Goal: Task Accomplishment & Management: Complete application form

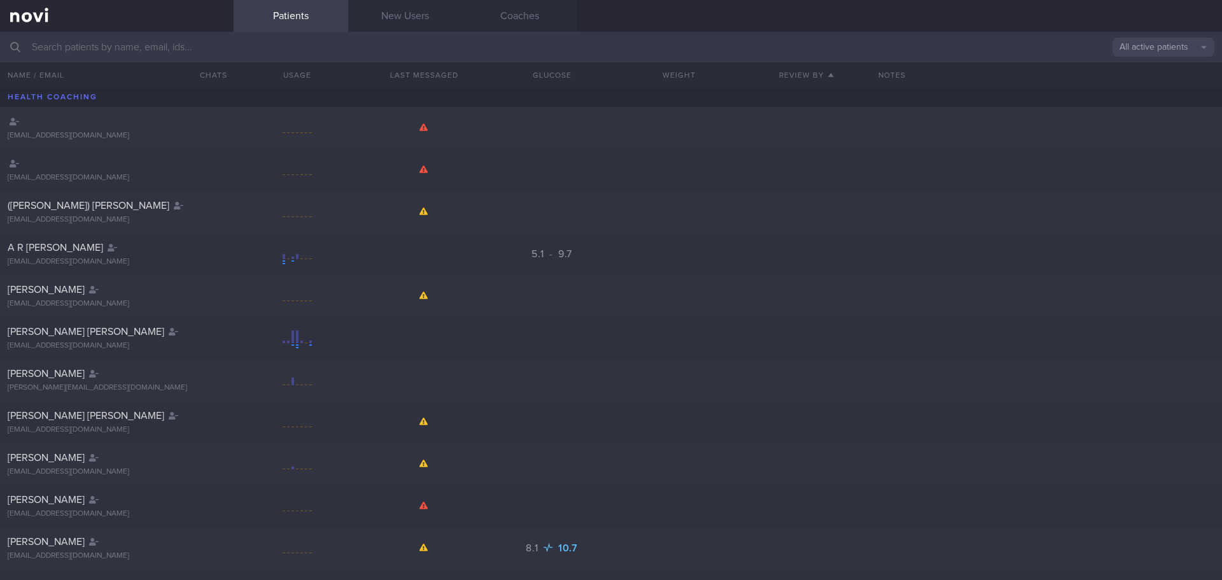
click at [140, 46] on input "text" at bounding box center [611, 47] width 1222 height 31
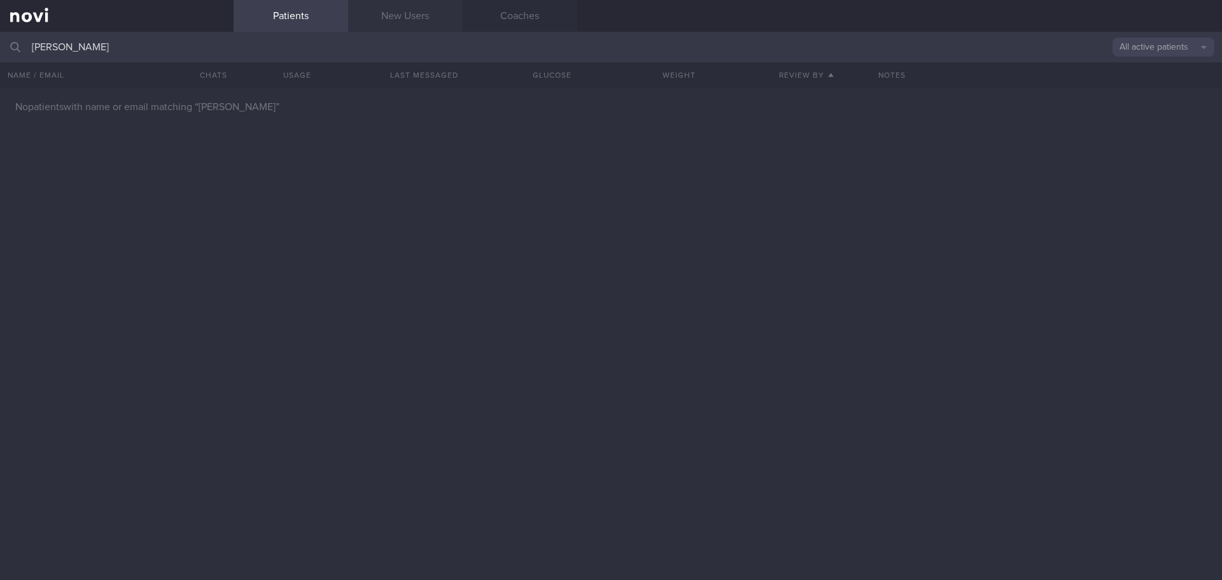
type input "[PERSON_NAME]"
click at [413, 25] on link "New Users" at bounding box center [405, 16] width 115 height 32
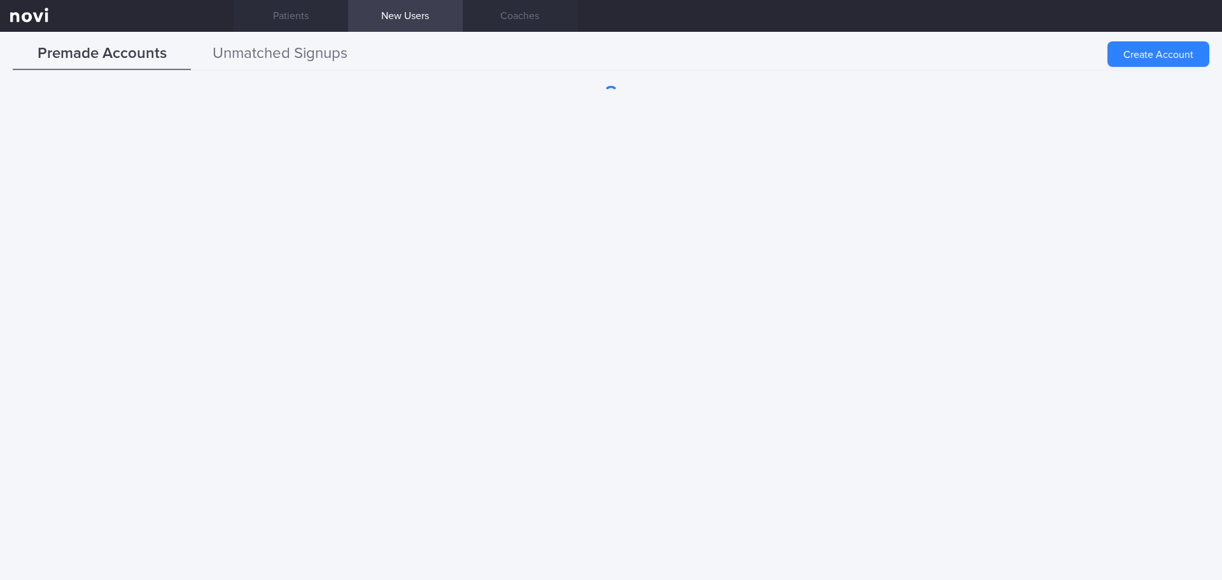
click at [300, 59] on button "Unmatched Signups" at bounding box center [280, 54] width 178 height 32
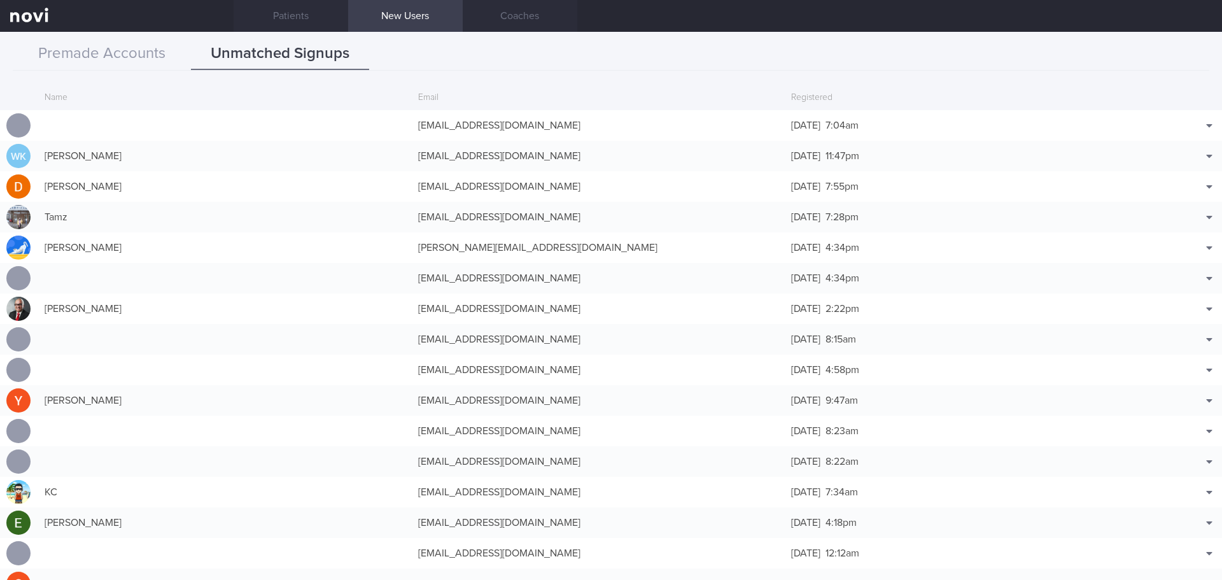
click at [129, 73] on div "Premade Accounts Unmatched Signups Create Account Name Email Created WAW WILLIA…" at bounding box center [611, 306] width 1222 height 548
click at [125, 55] on button "Premade Accounts" at bounding box center [102, 54] width 178 height 32
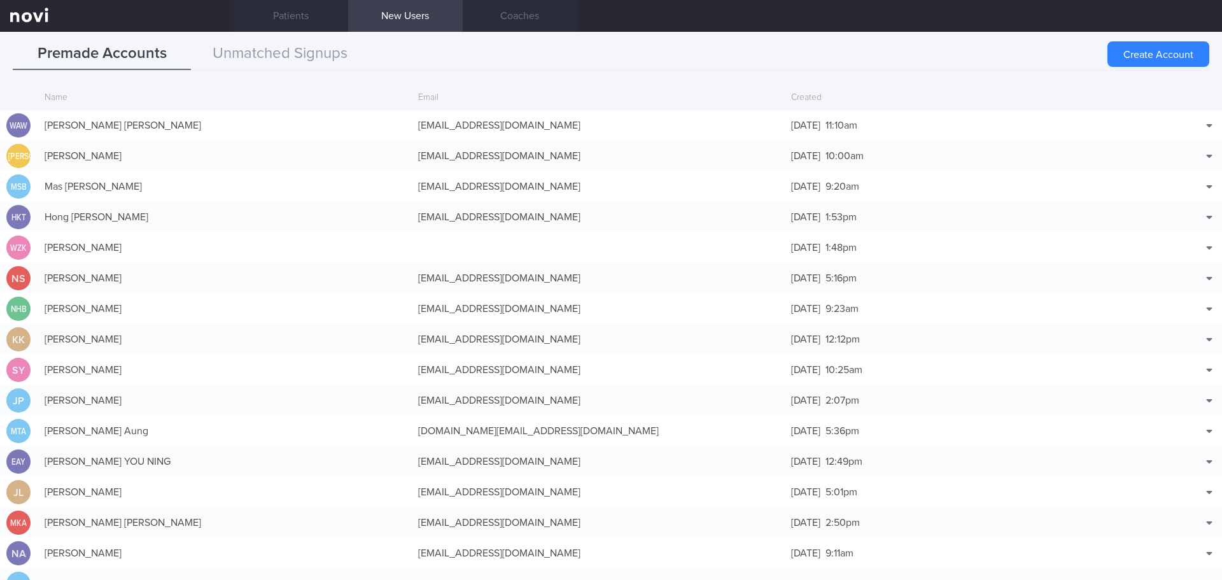
click at [1129, 51] on button "Create Account" at bounding box center [1159, 53] width 102 height 25
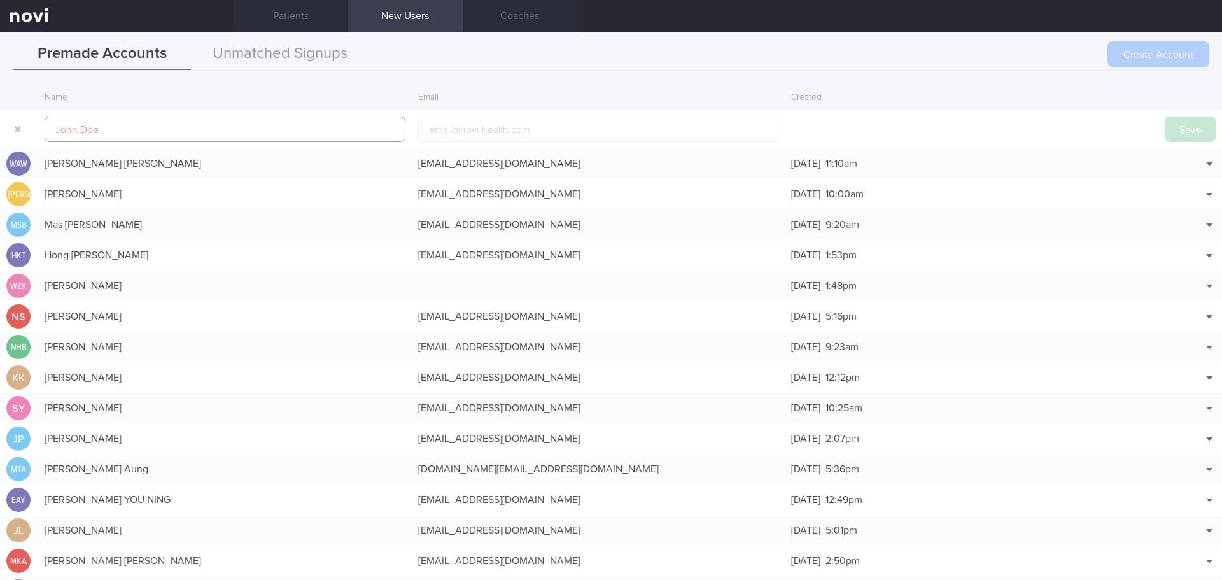
scroll to position [31, 0]
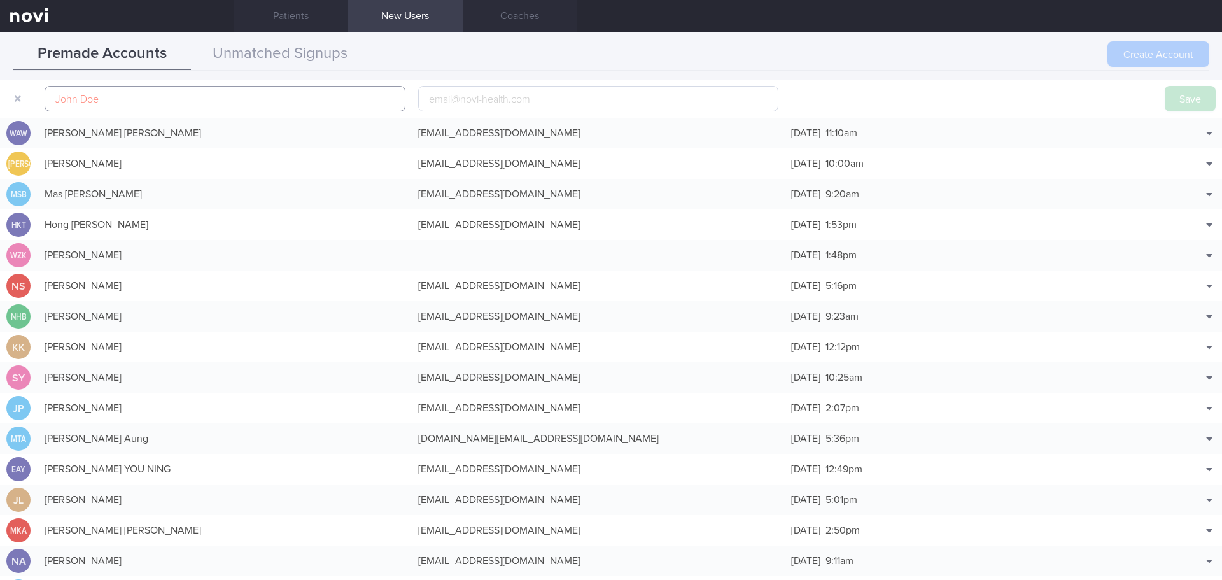
paste input "[PERSON_NAME], [PERSON_NAME]"
type input "[PERSON_NAME], [PERSON_NAME]"
click at [427, 103] on input "email" at bounding box center [598, 98] width 361 height 25
paste input "[DOMAIN_NAME][EMAIL_ADDRESS][DOMAIN_NAME]"
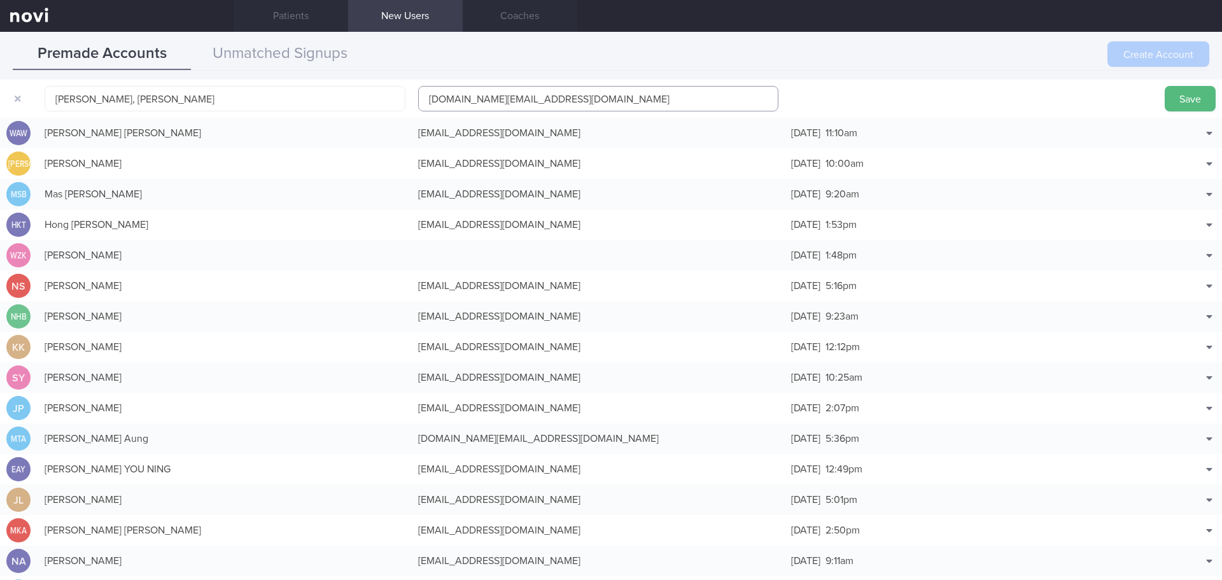
click at [484, 100] on input "[DOMAIN_NAME][EMAIL_ADDRESS][DOMAIN_NAME]" at bounding box center [598, 98] width 361 height 25
type input "[EMAIL_ADDRESS][DOMAIN_NAME]"
click at [1165, 99] on button "Save" at bounding box center [1190, 98] width 51 height 25
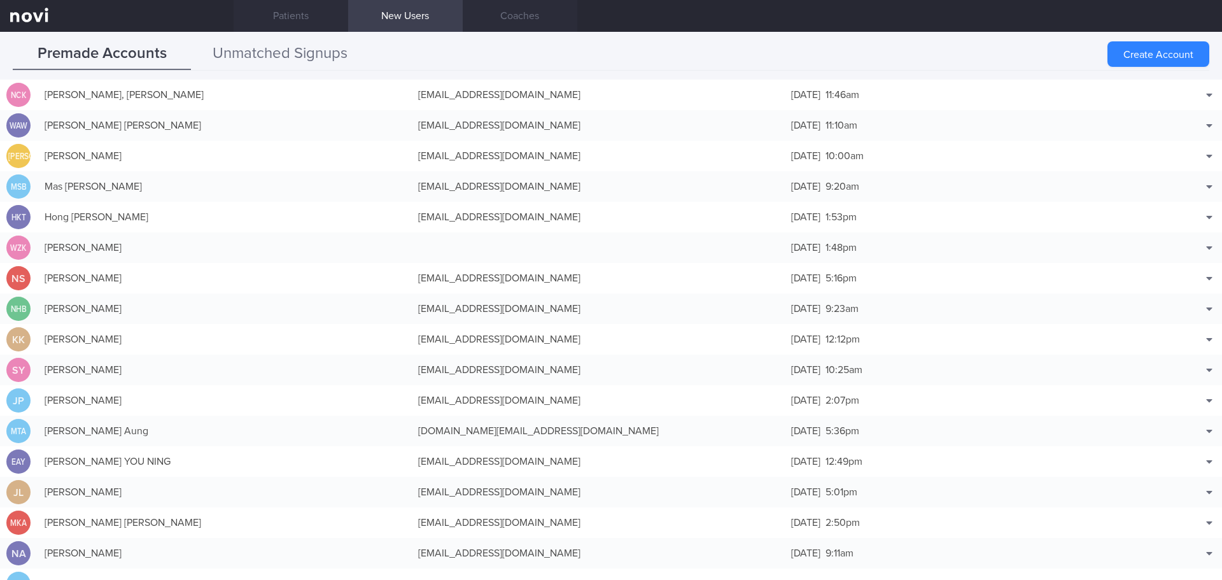
click at [290, 50] on button "Unmatched Signups" at bounding box center [280, 54] width 178 height 32
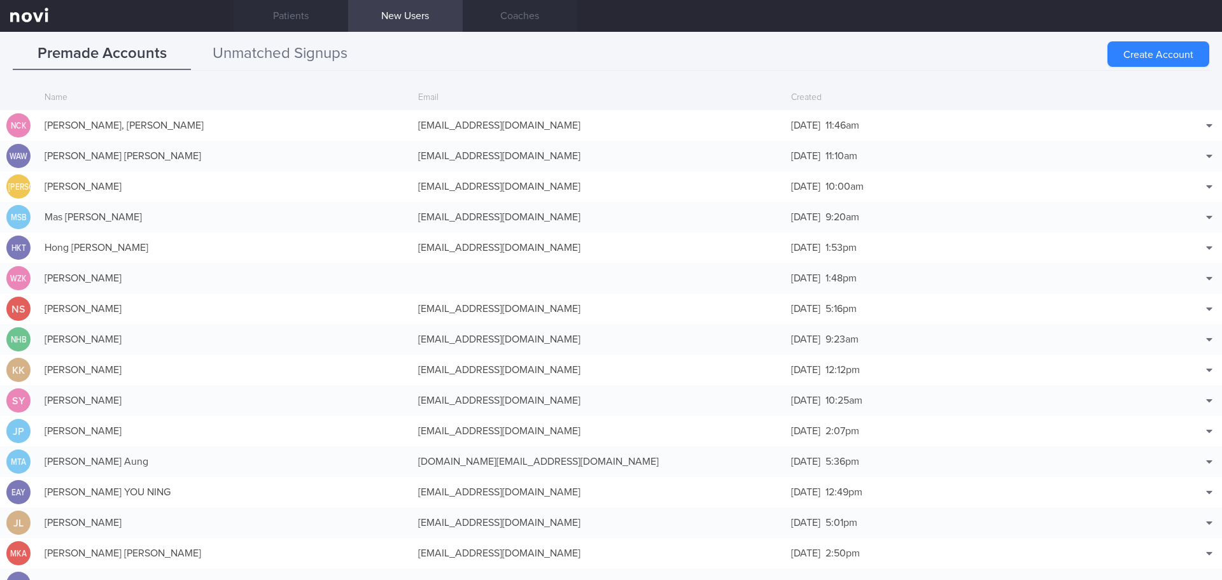
click at [307, 58] on button "Unmatched Signups" at bounding box center [280, 54] width 178 height 32
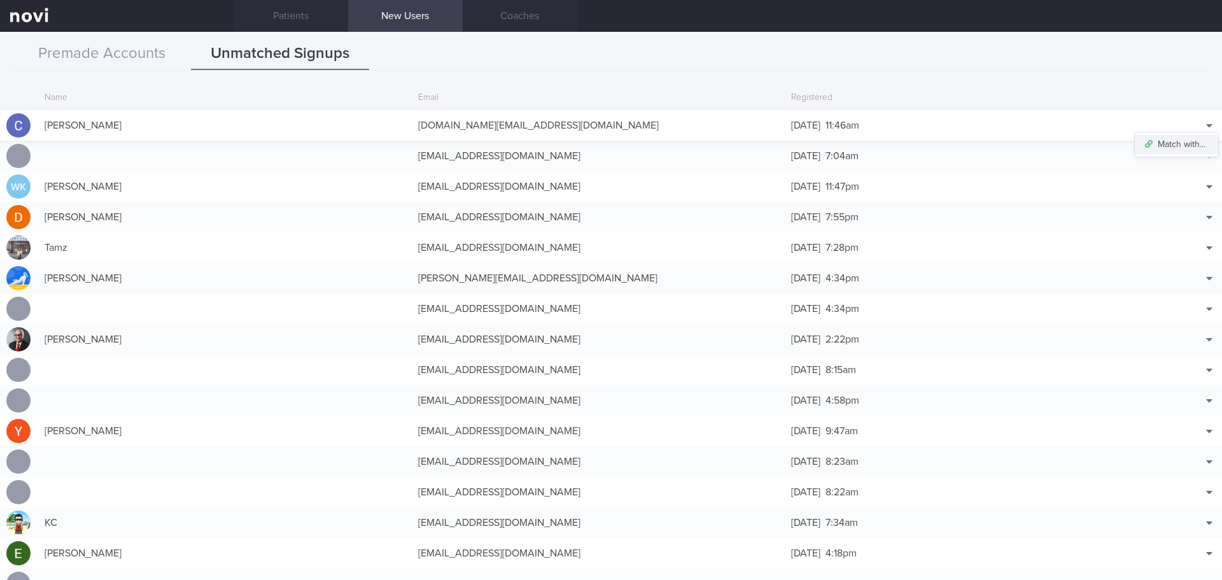
click at [1189, 139] on button "Match with..." at bounding box center [1176, 144] width 83 height 19
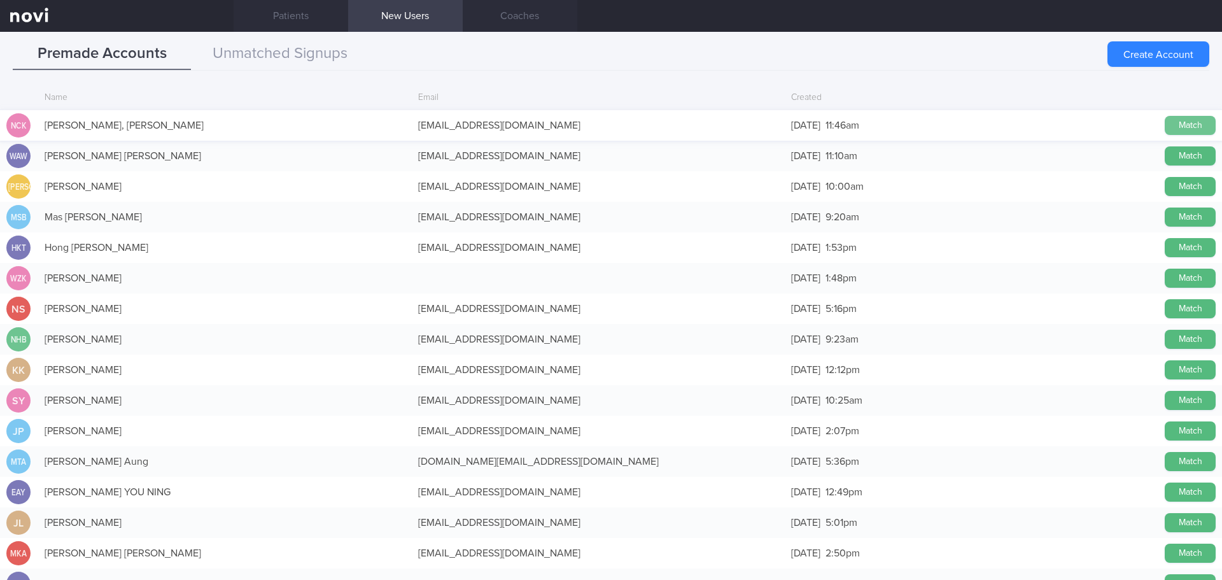
click at [1168, 124] on button "Match" at bounding box center [1190, 125] width 51 height 19
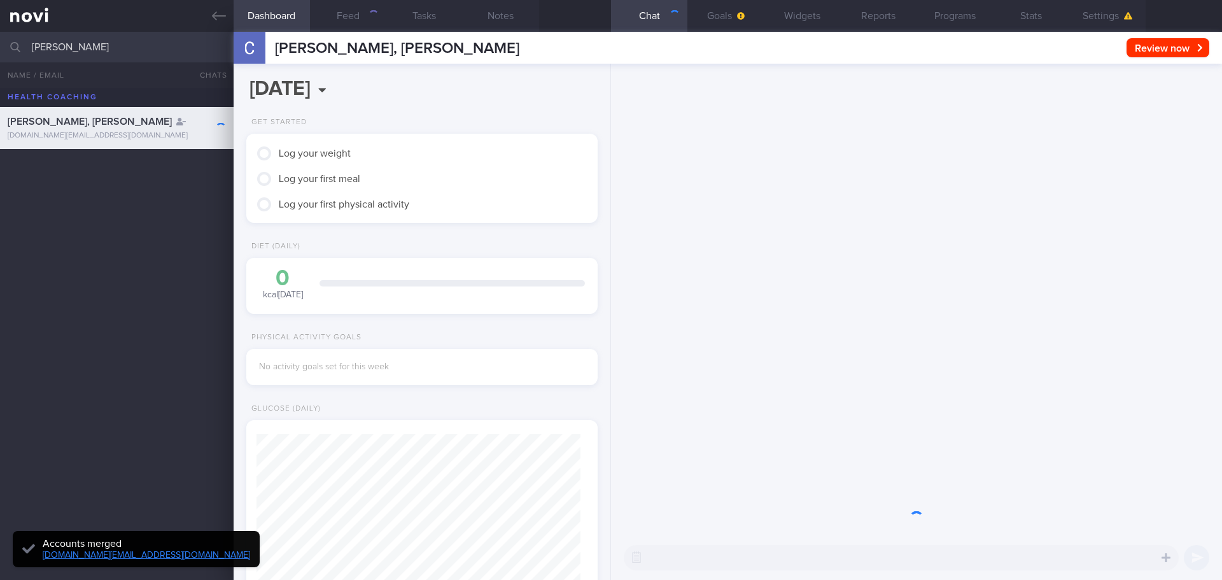
scroll to position [162, 325]
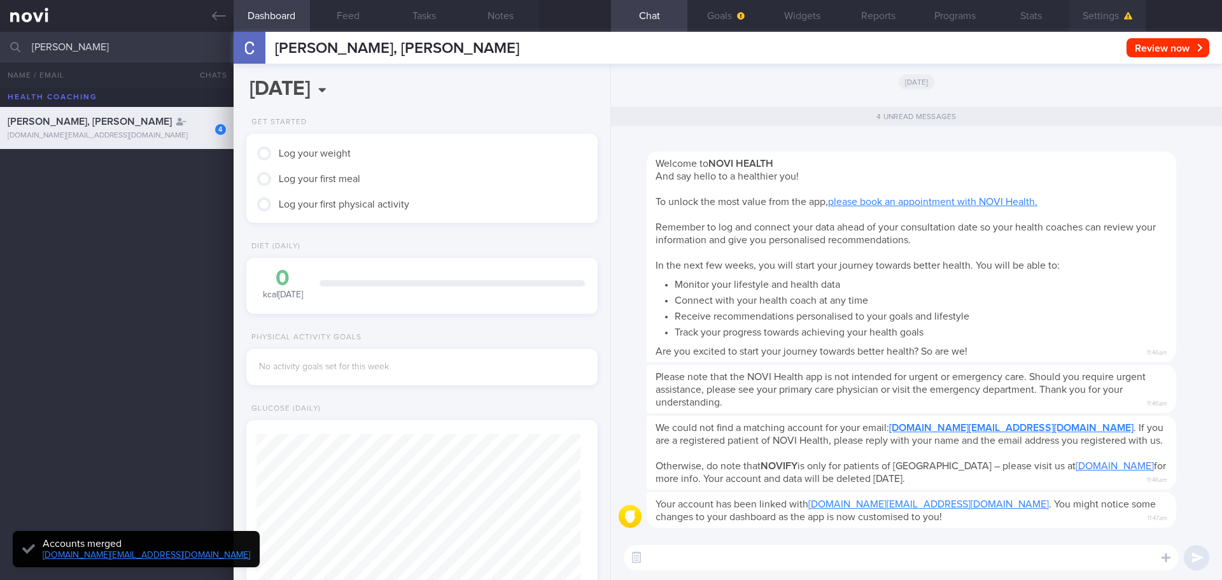
click at [1122, 10] on button "Settings" at bounding box center [1108, 16] width 76 height 32
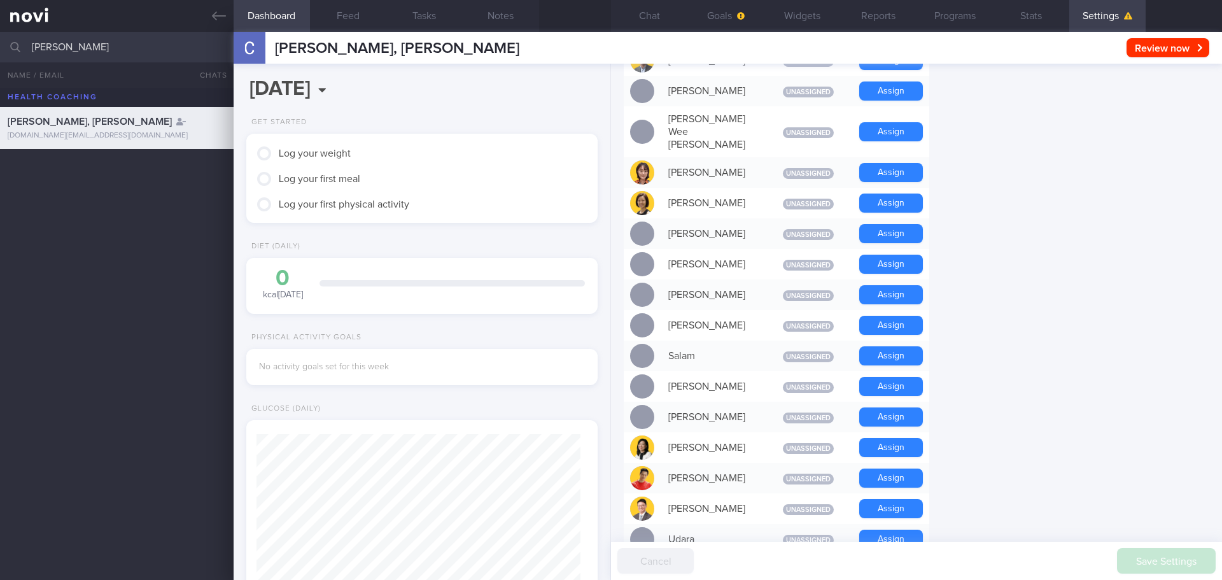
scroll to position [764, 0]
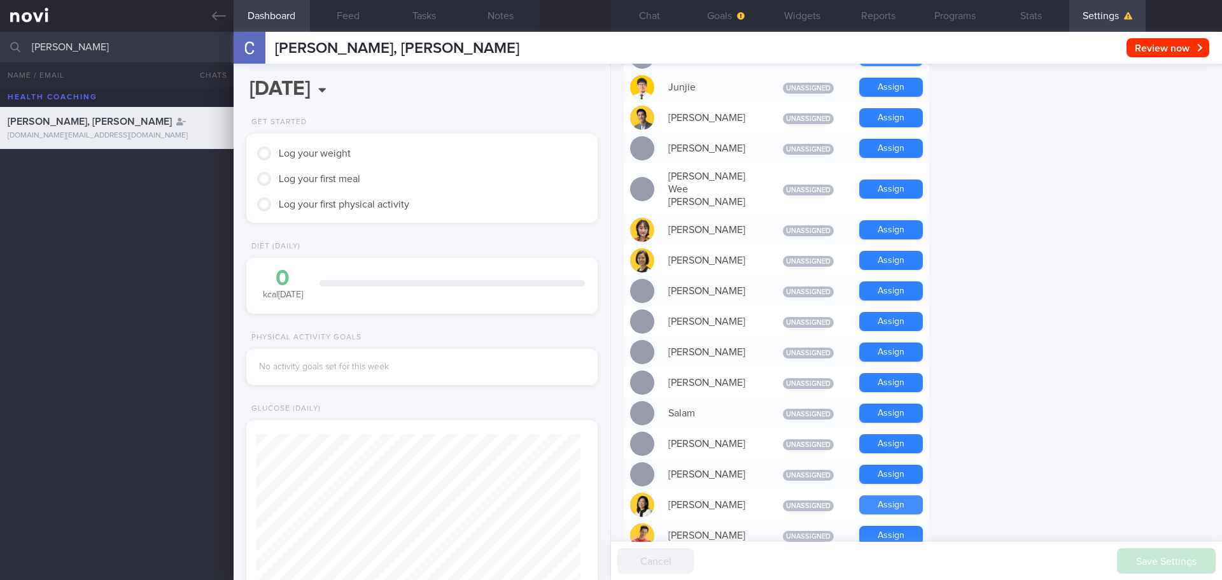
click at [898, 495] on button "Assign" at bounding box center [891, 504] width 64 height 19
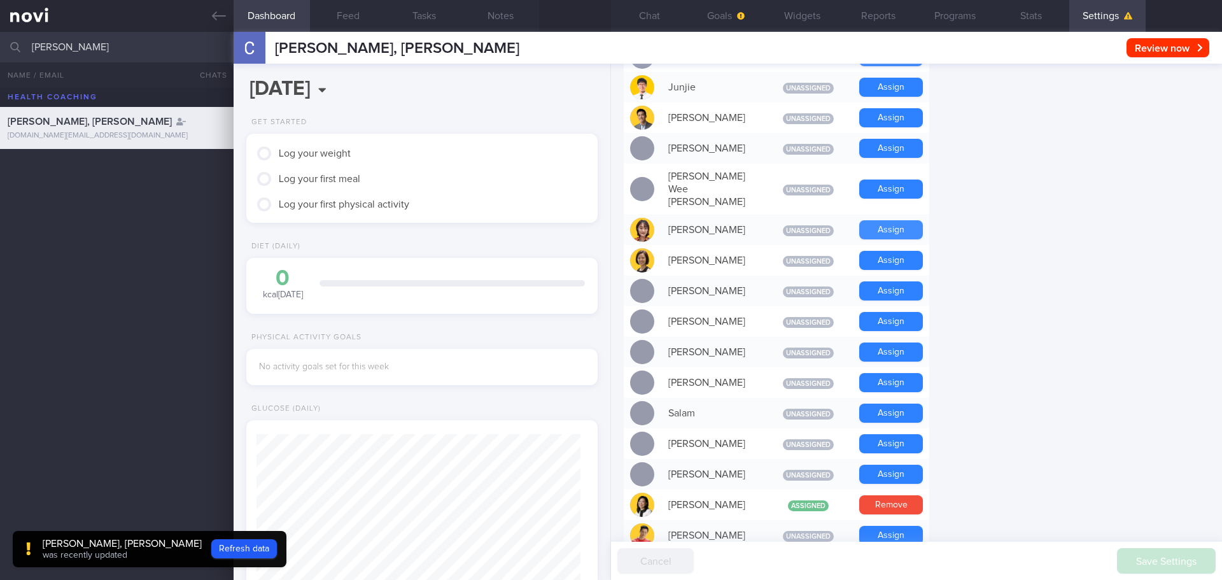
click at [888, 220] on button "Assign" at bounding box center [891, 229] width 64 height 19
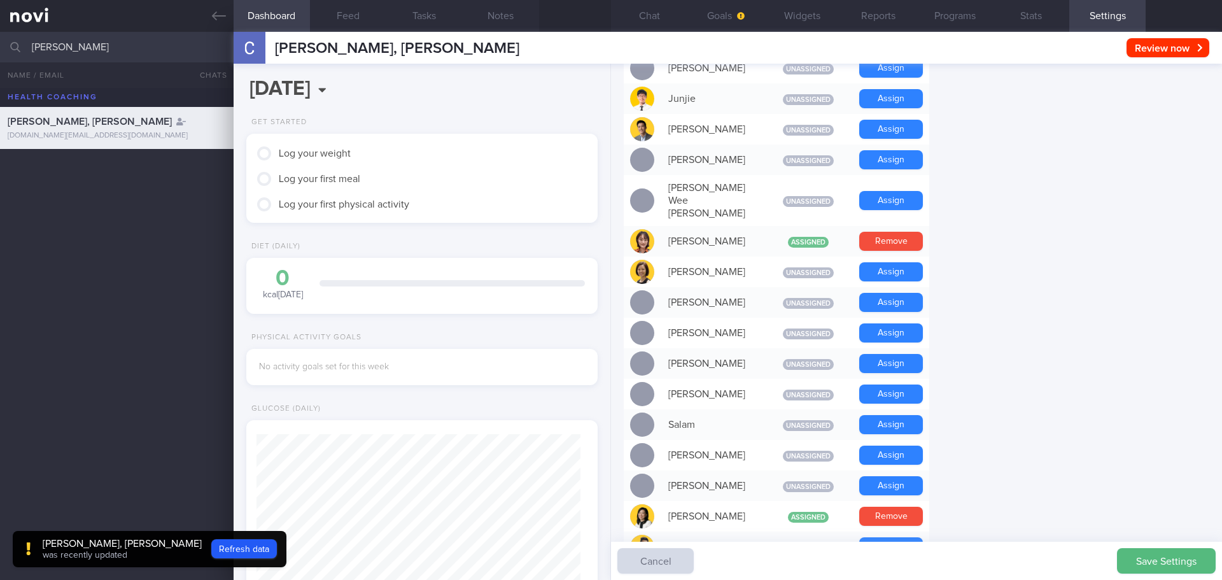
click at [171, 43] on input "[PERSON_NAME]" at bounding box center [611, 47] width 1222 height 31
type input "TAN SIAO"
click at [103, 183] on div "TAN [PERSON_NAME] [EMAIL_ADDRESS][DOMAIN_NAME]" at bounding box center [611, 170] width 1222 height 42
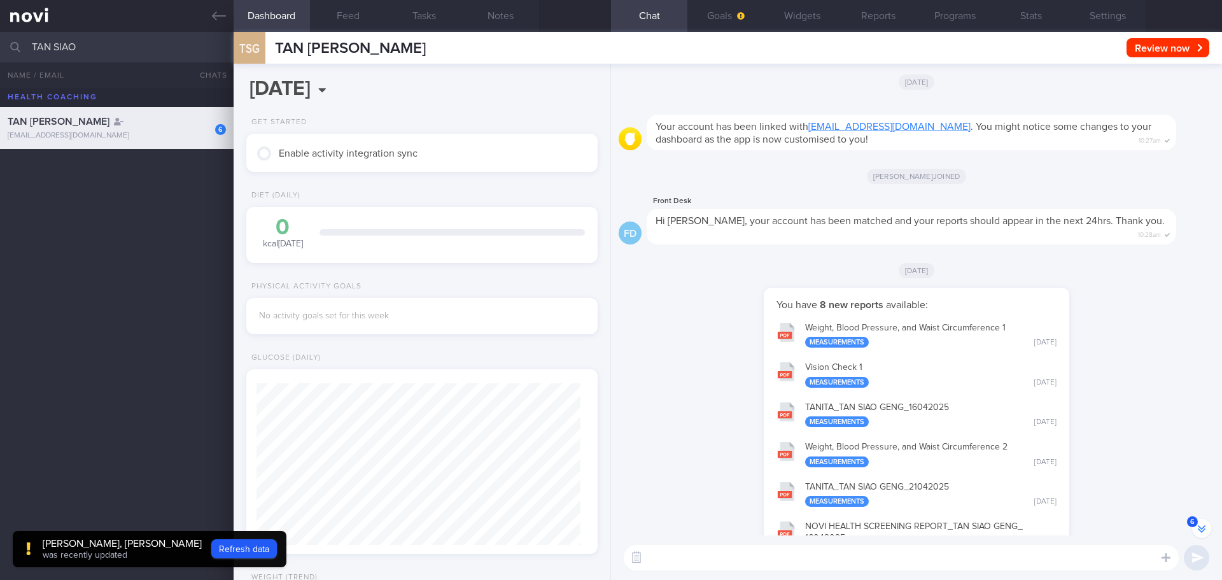
scroll to position [-255, 0]
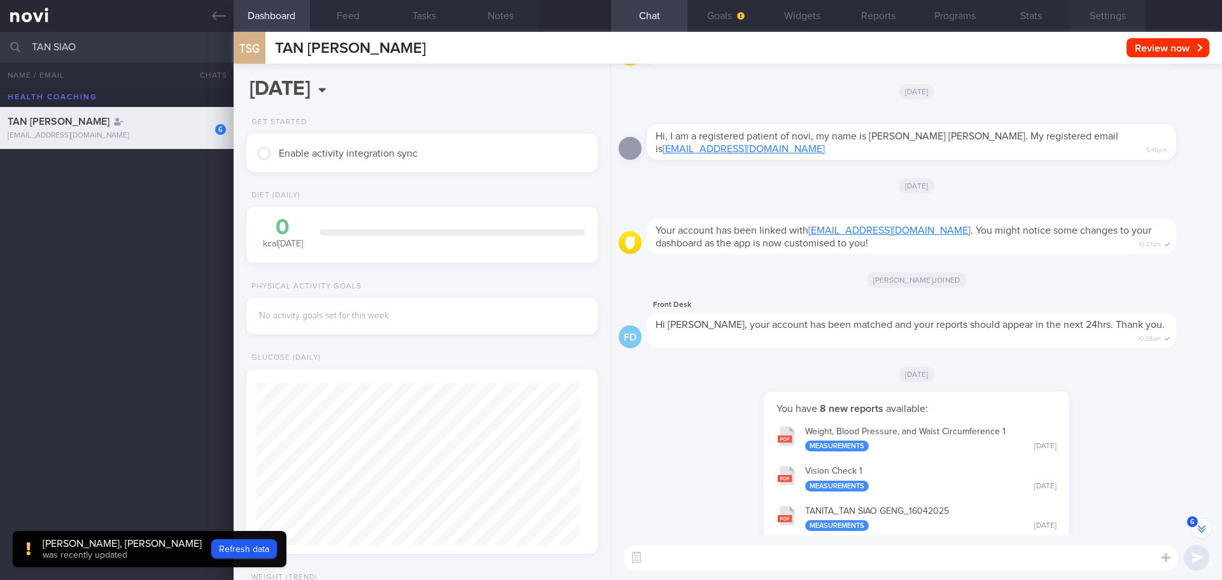
click at [1099, 22] on button "Settings" at bounding box center [1108, 16] width 76 height 32
